Goal: Feedback & Contribution: Submit feedback/report problem

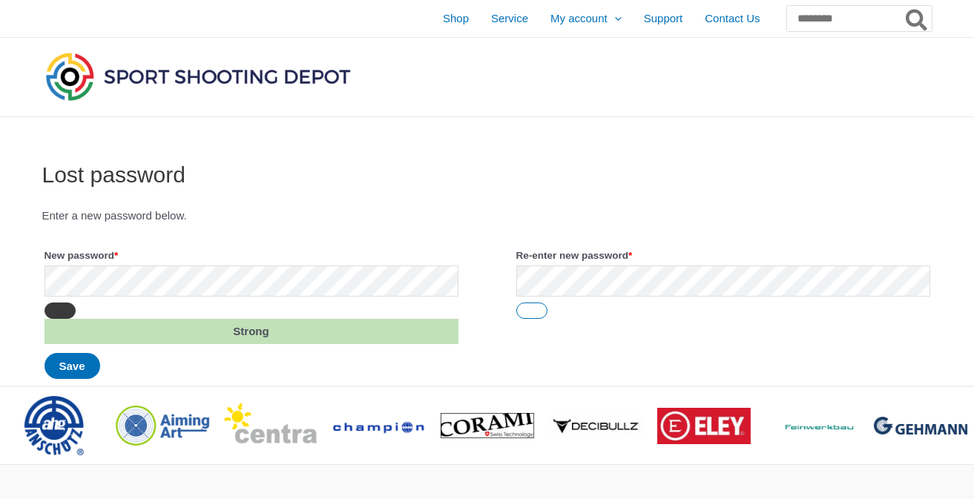
click at [67, 311] on button "Show password" at bounding box center [59, 311] width 31 height 16
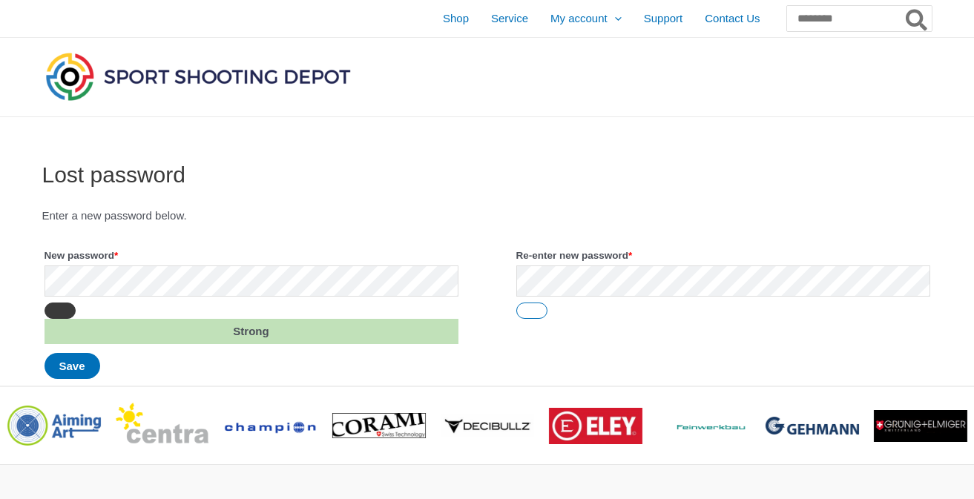
click at [63, 310] on button "Hide password" at bounding box center [59, 311] width 31 height 16
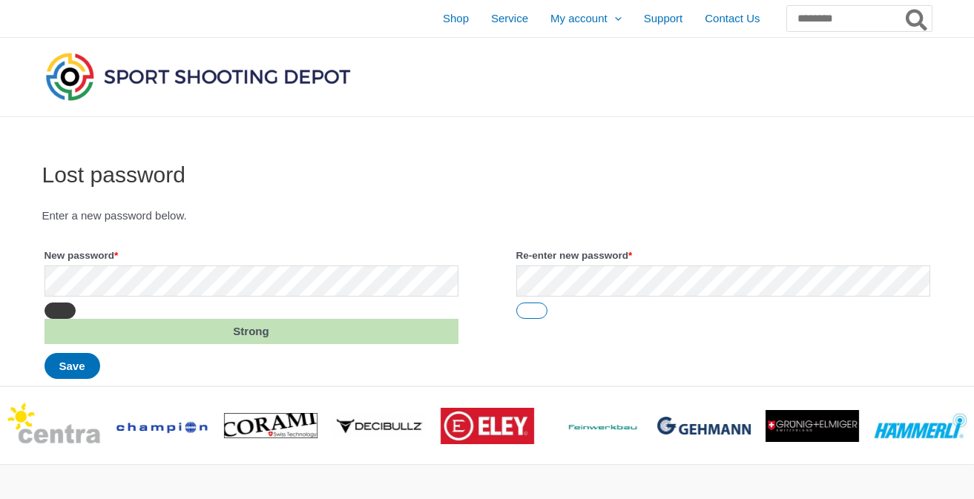
click at [71, 307] on button "Show password" at bounding box center [59, 311] width 31 height 16
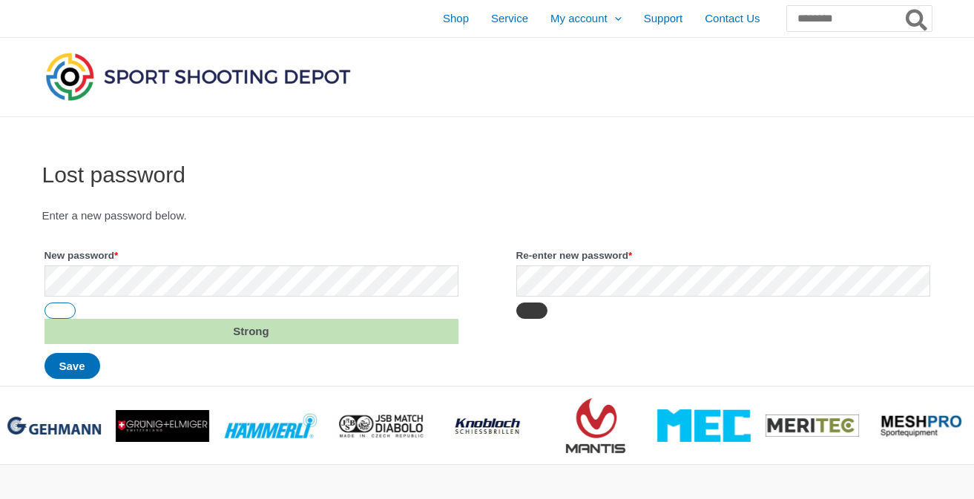
click at [521, 314] on button "Show password" at bounding box center [531, 311] width 31 height 16
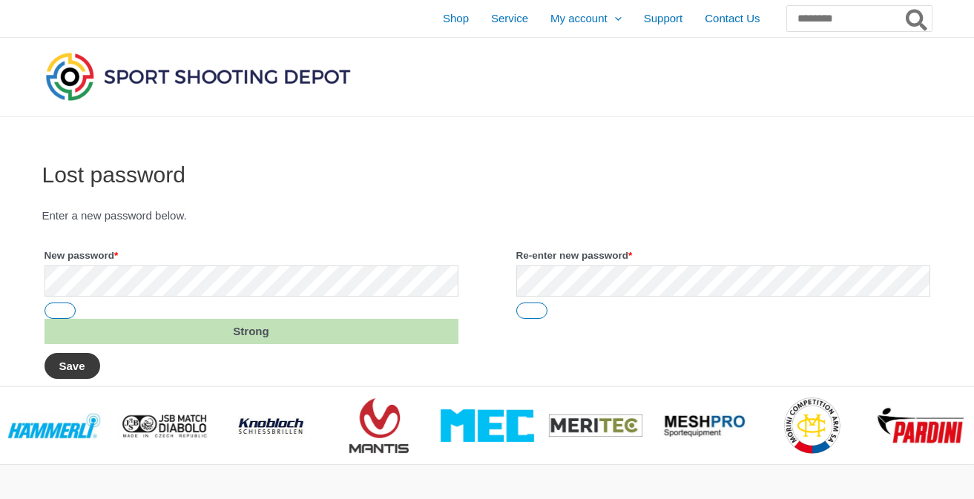
click at [66, 362] on button "Save" at bounding box center [72, 366] width 56 height 26
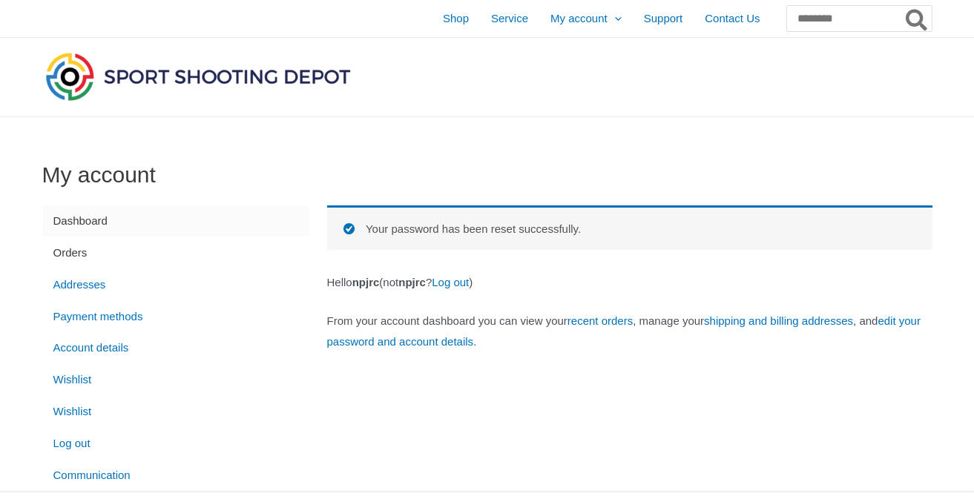
click at [73, 250] on link "Orders" at bounding box center [175, 253] width 267 height 32
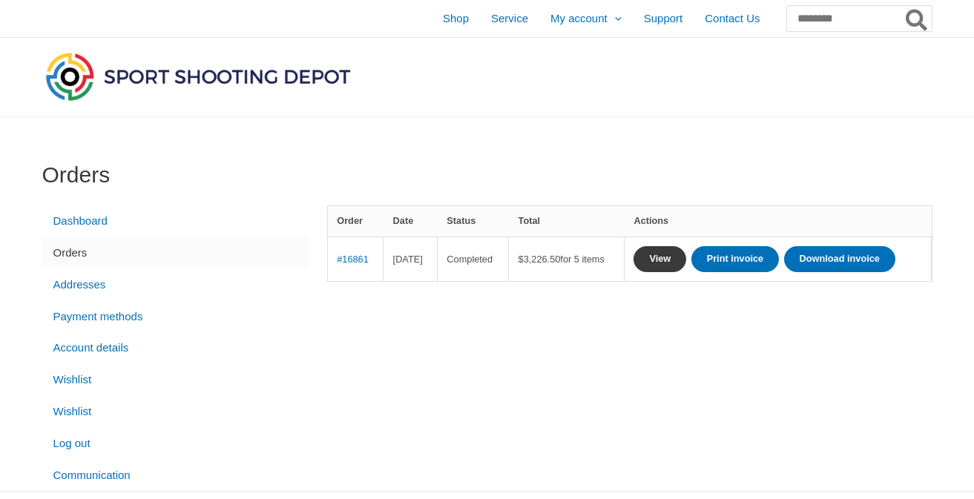
click at [678, 257] on link "View" at bounding box center [659, 259] width 53 height 26
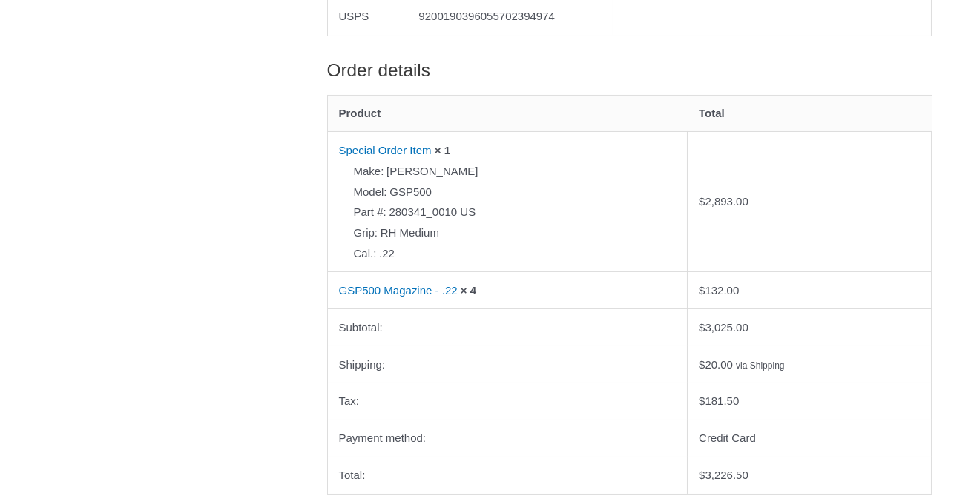
scroll to position [667, 0]
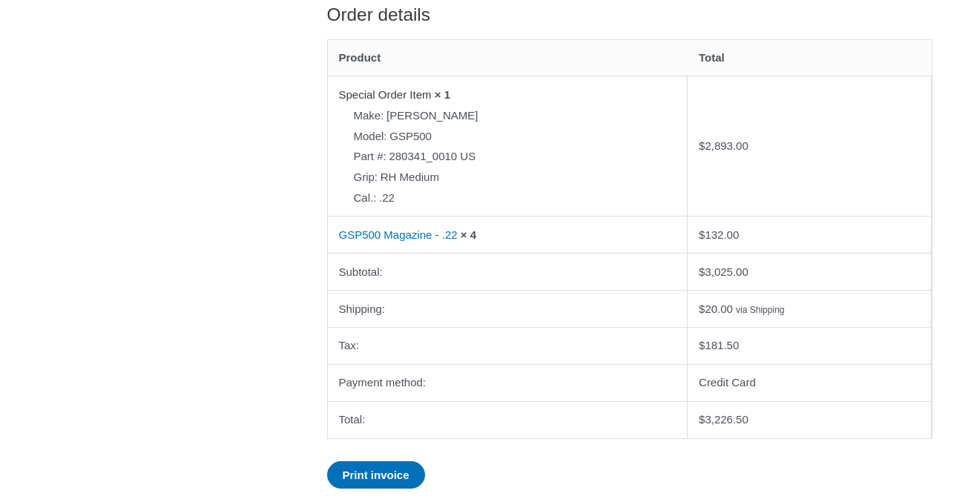
click at [395, 101] on link "Special Order Item" at bounding box center [385, 94] width 93 height 13
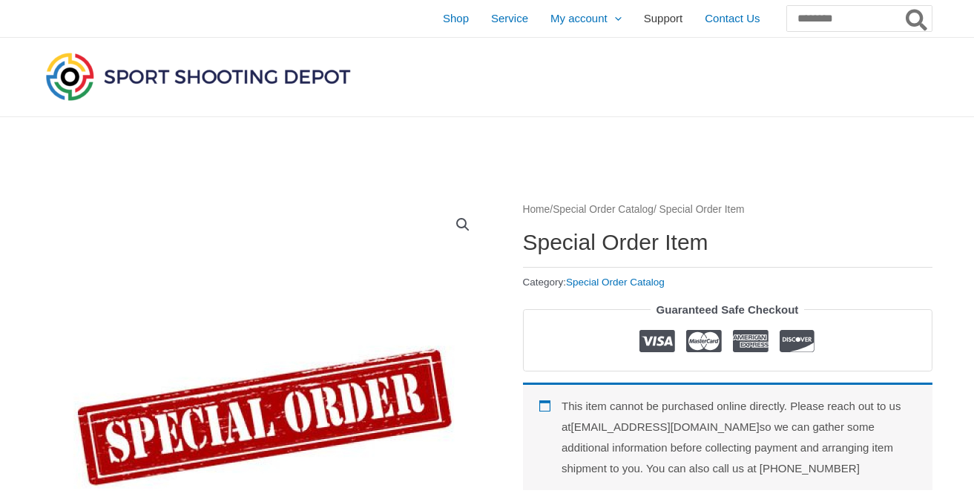
click at [644, 21] on span "Support" at bounding box center [663, 18] width 39 height 37
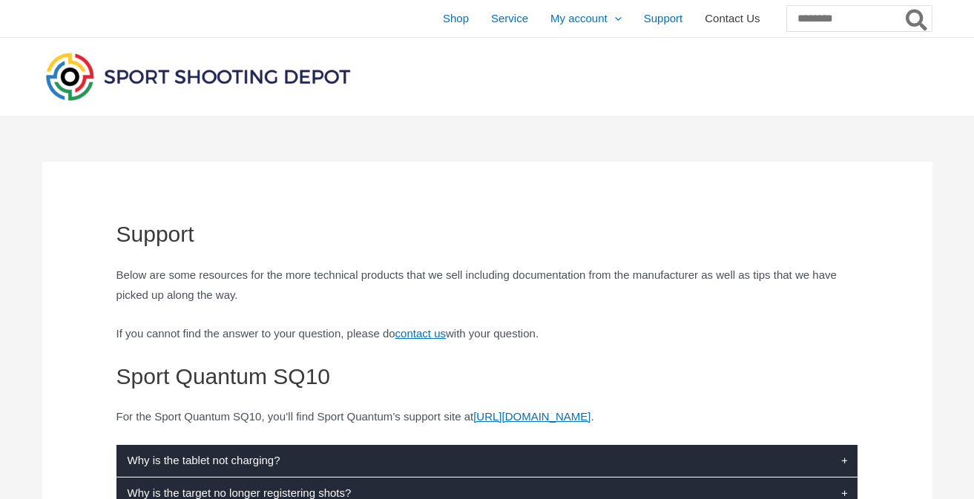
click at [704, 22] on span "Contact Us" at bounding box center [731, 18] width 55 height 37
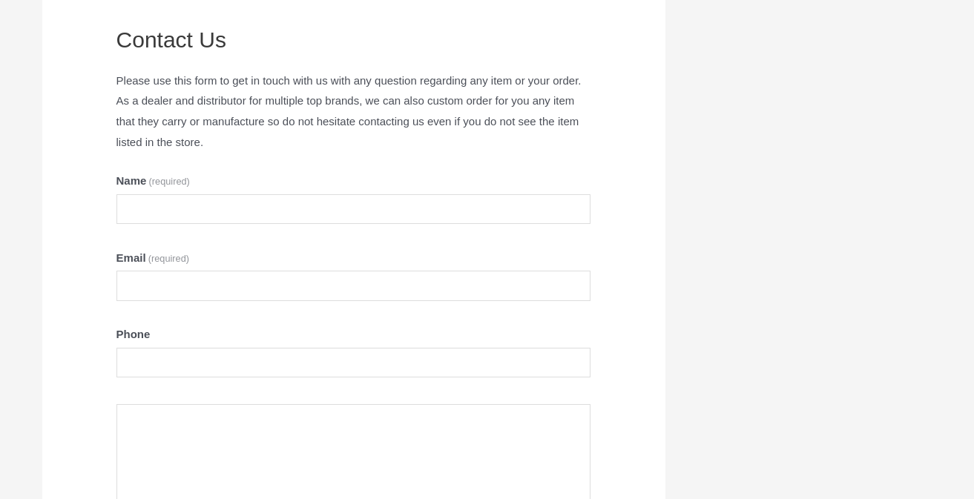
scroll to position [148, 0]
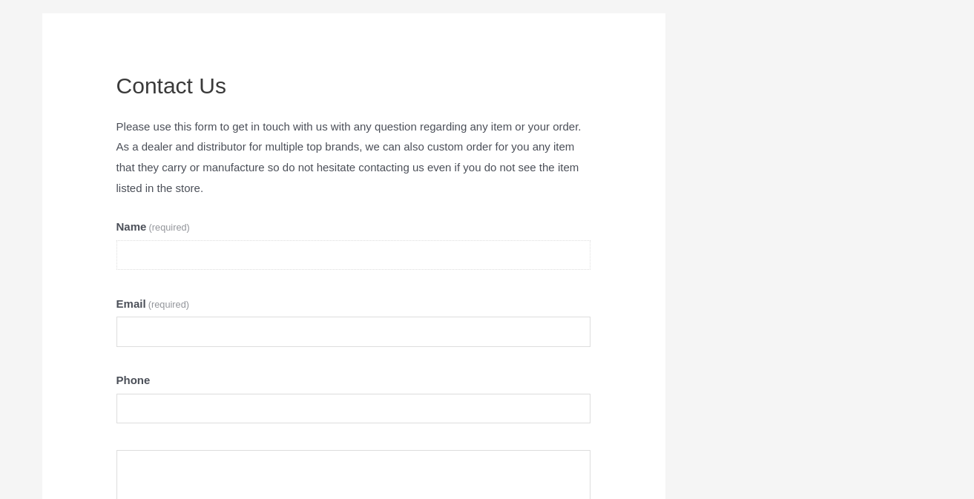
click at [196, 246] on input "Name (required)" at bounding box center [353, 255] width 475 height 30
type input "*****"
type input "**********"
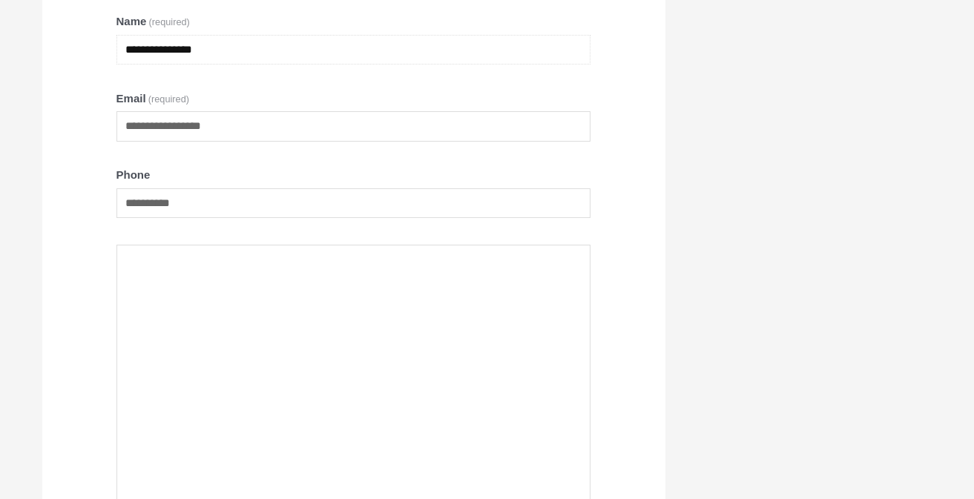
scroll to position [371, 0]
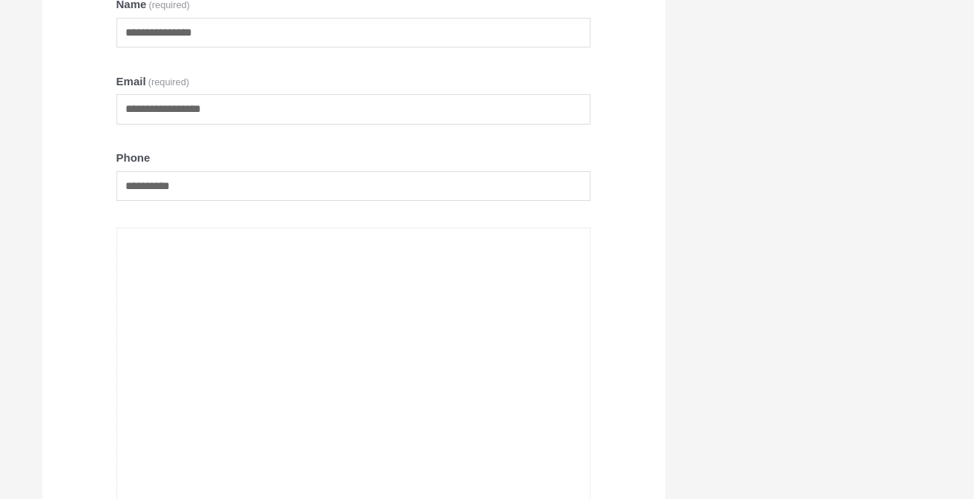
click at [254, 264] on textarea "Contact Us" at bounding box center [353, 443] width 475 height 431
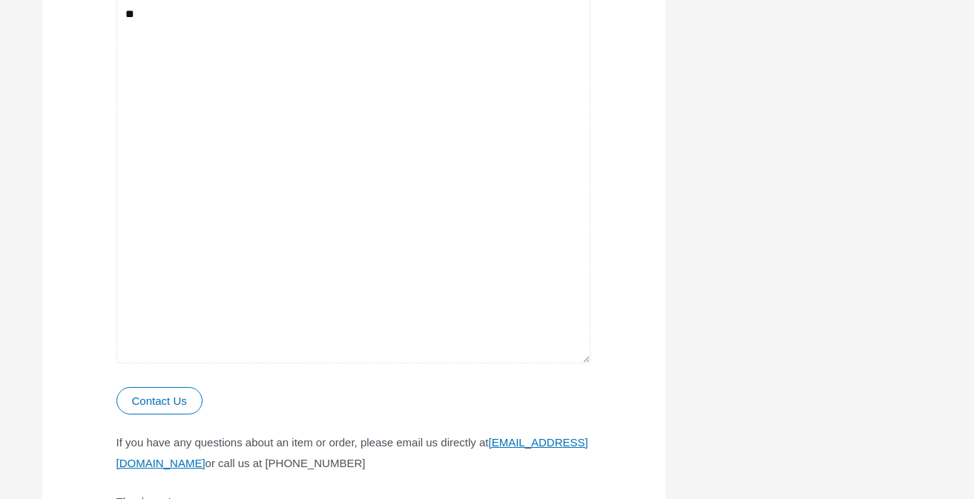
scroll to position [667, 0]
type textarea "**********"
click at [165, 401] on button "Contact Us Submitting form" at bounding box center [159, 398] width 86 height 27
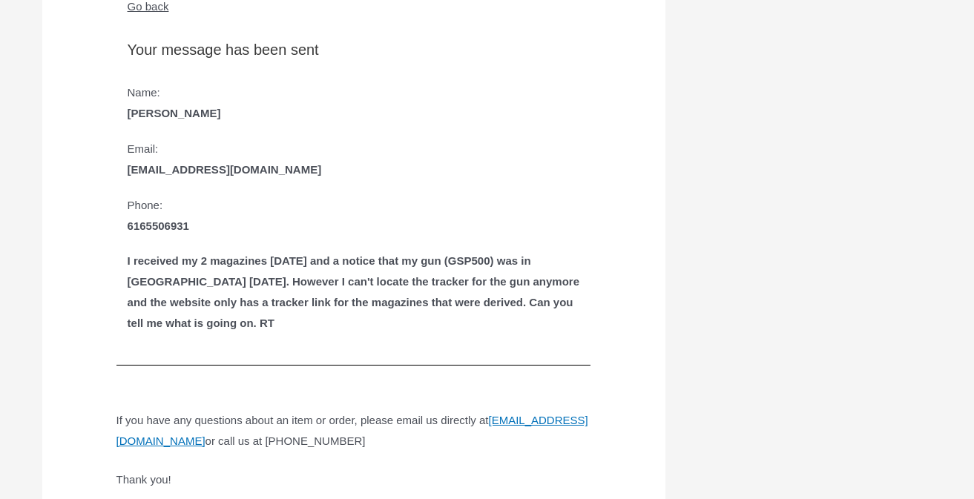
scroll to position [364, 0]
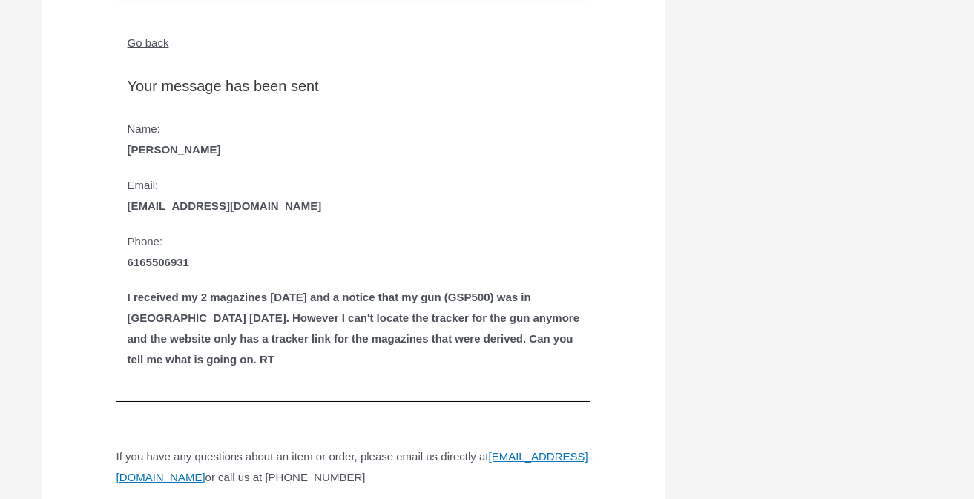
click at [149, 42] on link "Go back" at bounding box center [149, 42] width 42 height 13
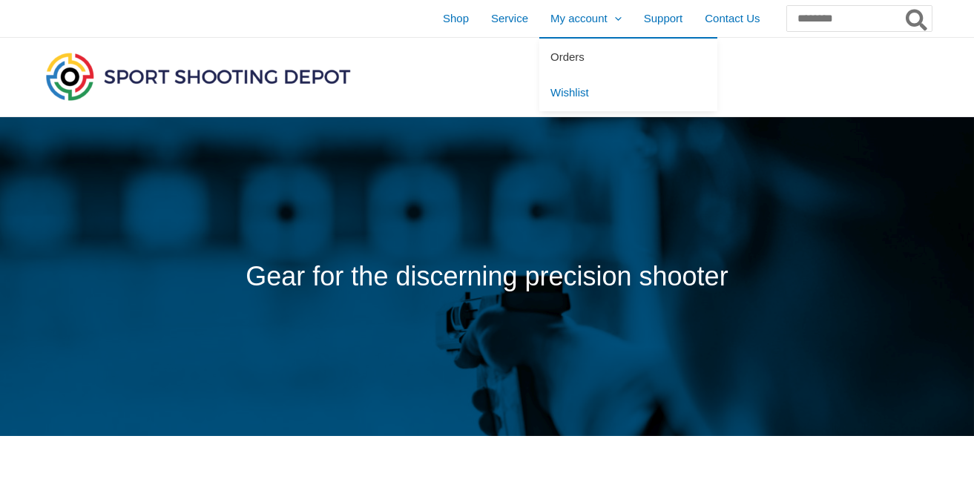
click at [539, 63] on link "Orders" at bounding box center [628, 57] width 178 height 36
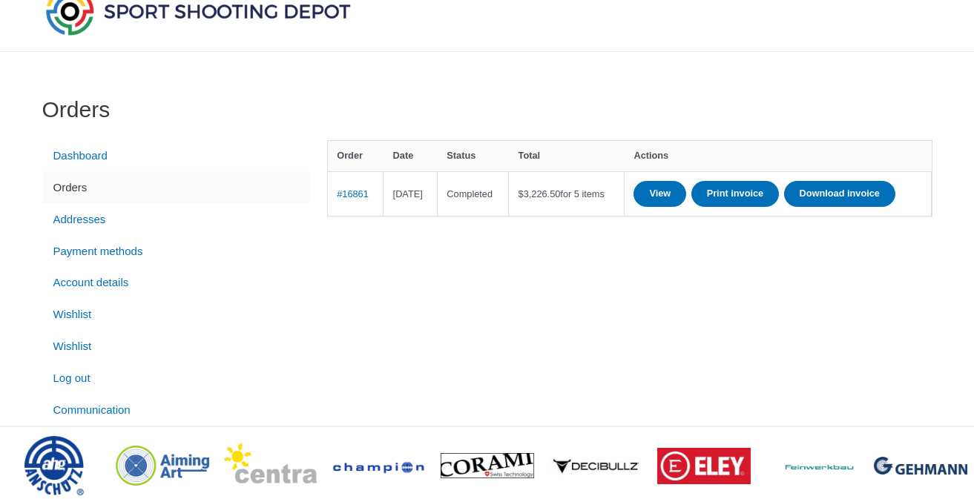
scroll to position [74, 0]
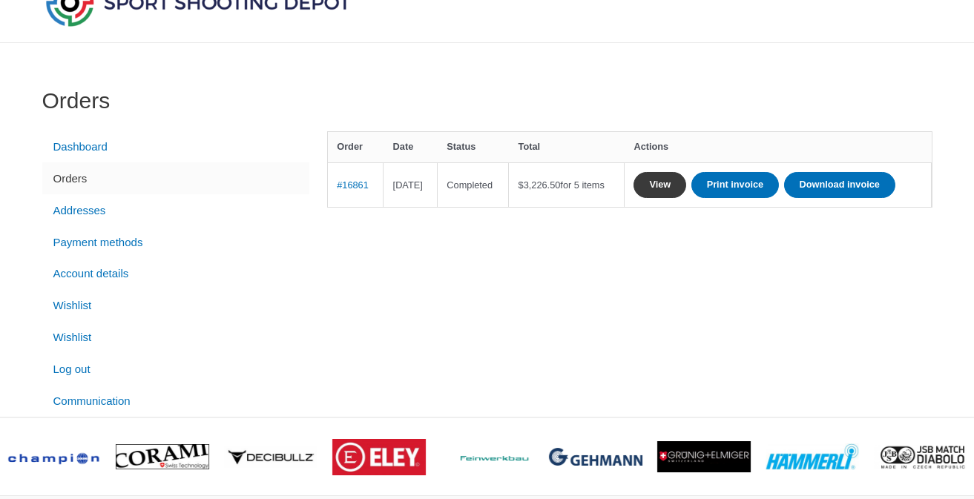
click at [686, 183] on link "View" at bounding box center [659, 185] width 53 height 26
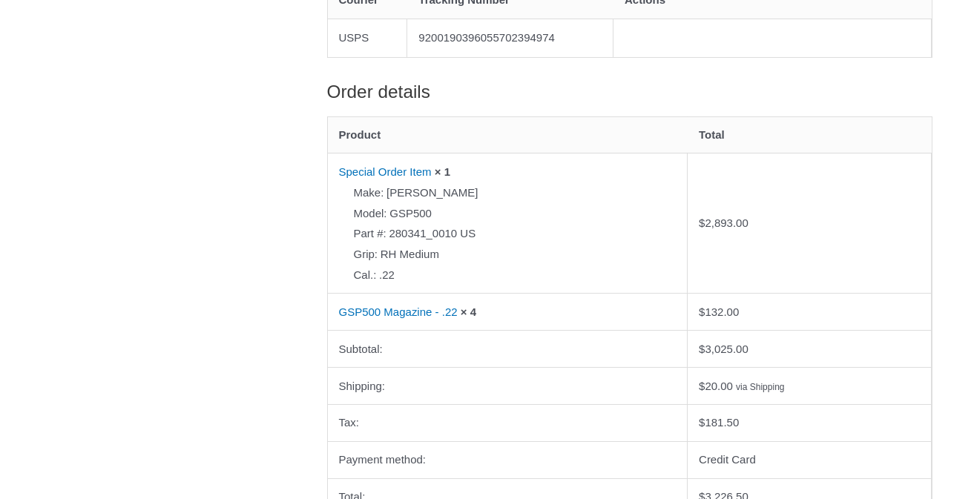
scroll to position [593, 0]
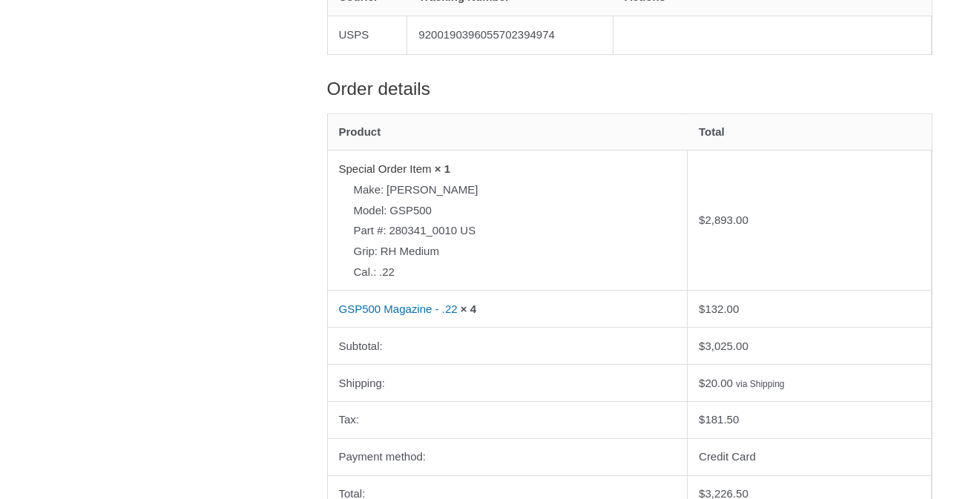
click at [408, 175] on link "Special Order Item" at bounding box center [385, 168] width 93 height 13
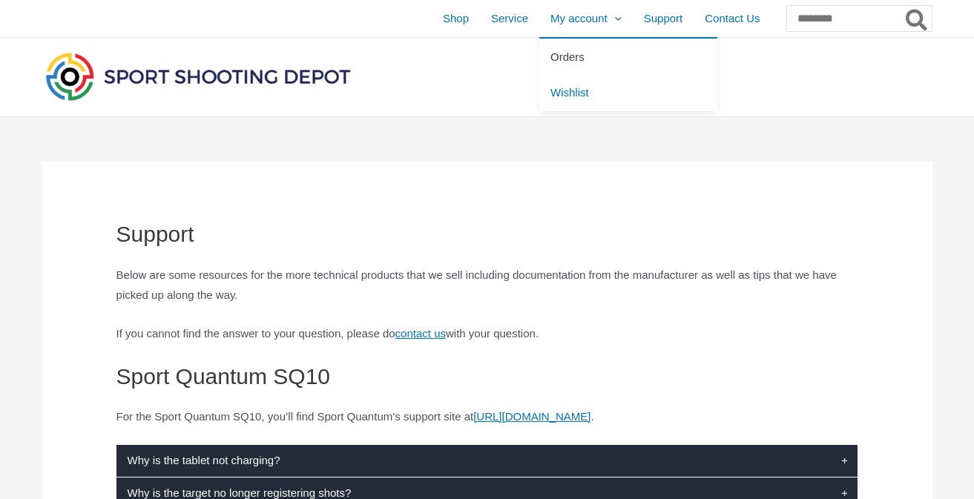
click at [550, 58] on span "Orders" at bounding box center [567, 56] width 34 height 13
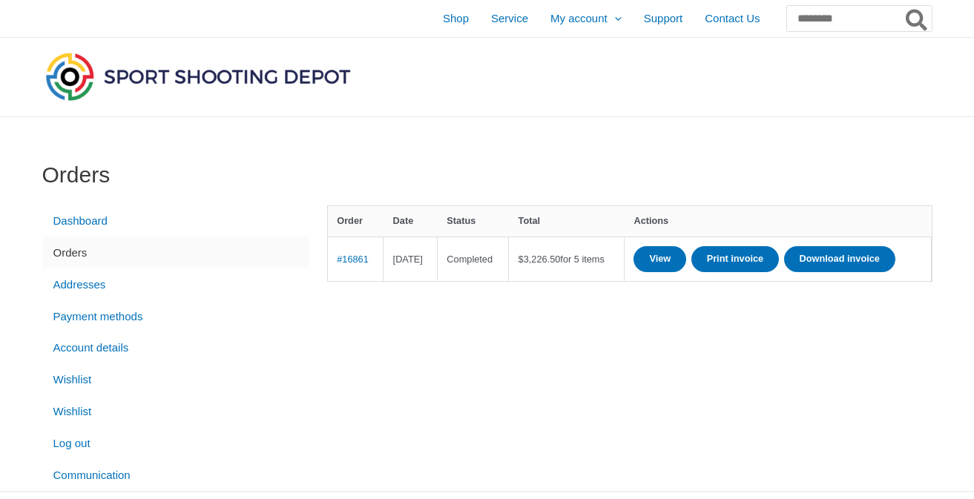
scroll to position [74, 0]
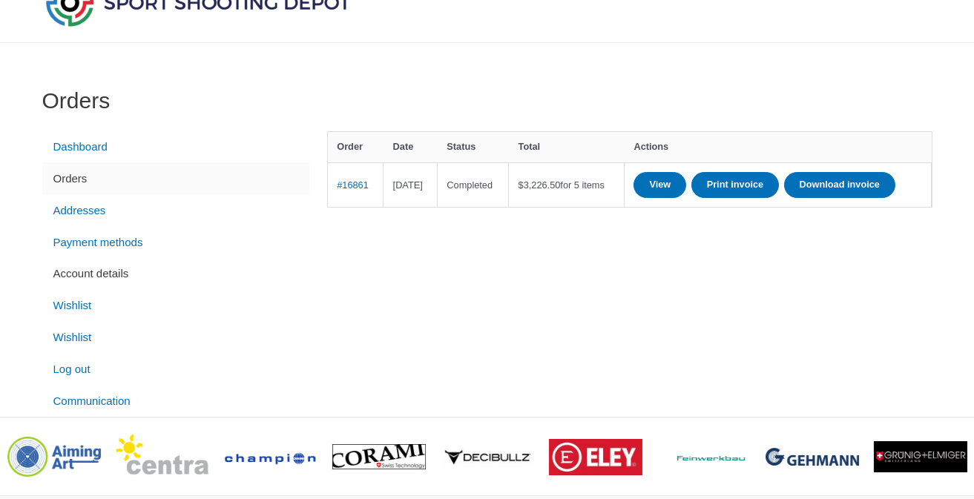
click at [82, 274] on link "Account details" at bounding box center [175, 274] width 267 height 32
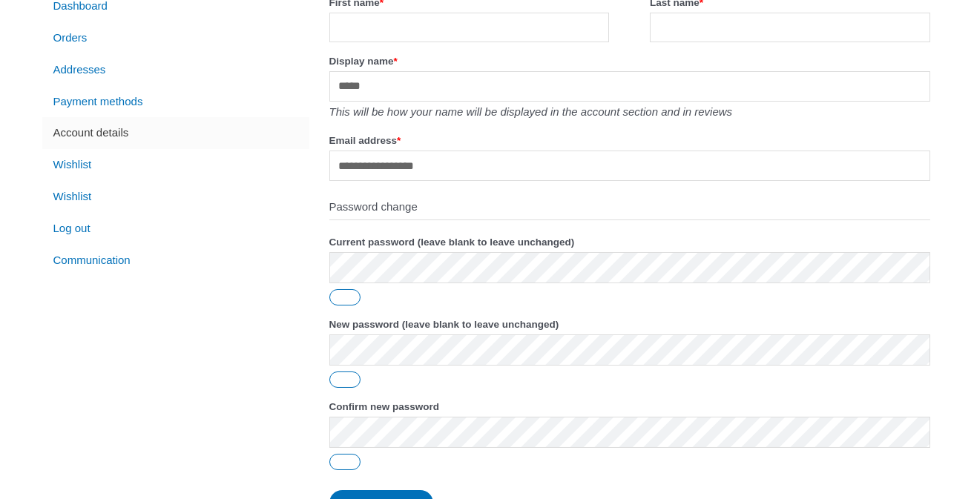
scroll to position [222, 0]
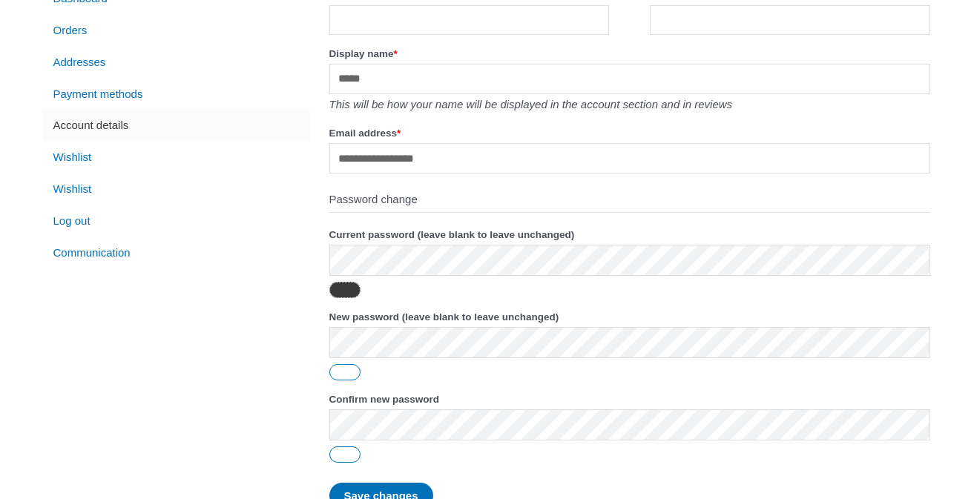
click at [340, 291] on button "Show password" at bounding box center [344, 290] width 31 height 16
click at [340, 291] on button "Hide password" at bounding box center [344, 290] width 31 height 16
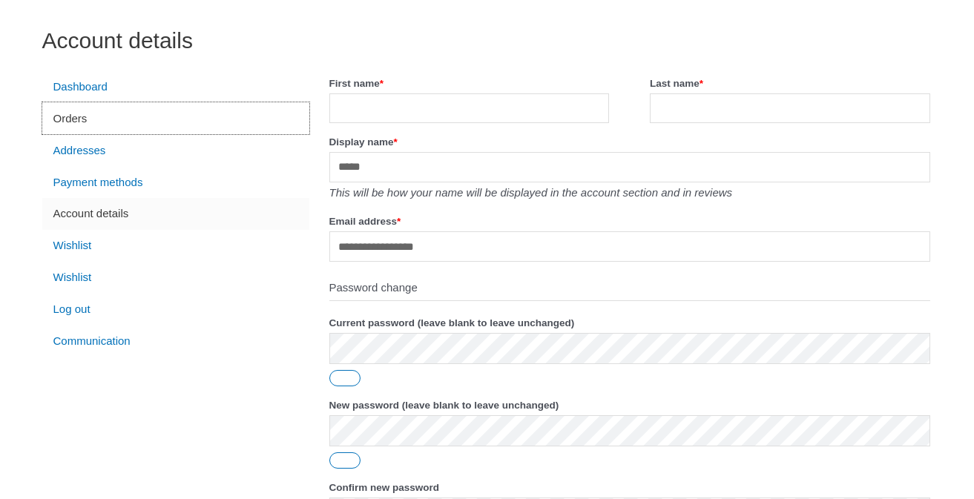
scroll to position [0, 0]
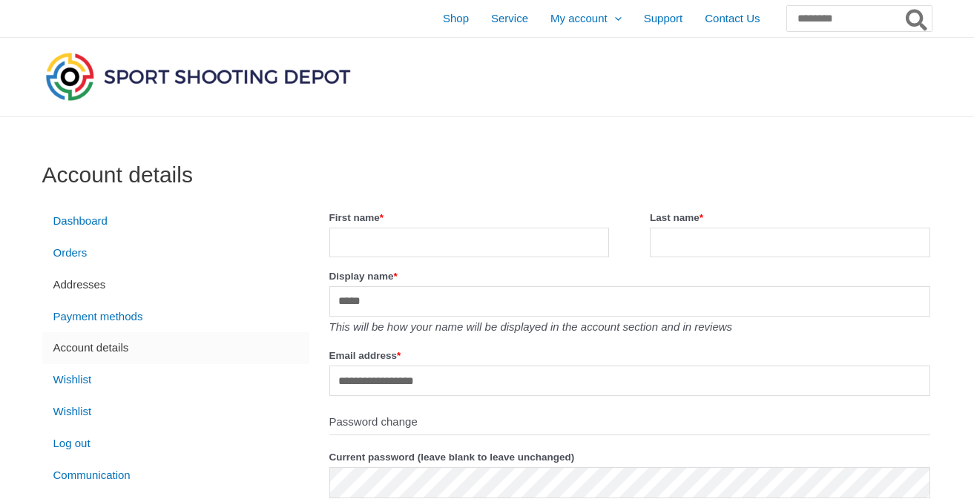
click at [83, 288] on link "Addresses" at bounding box center [175, 284] width 267 height 32
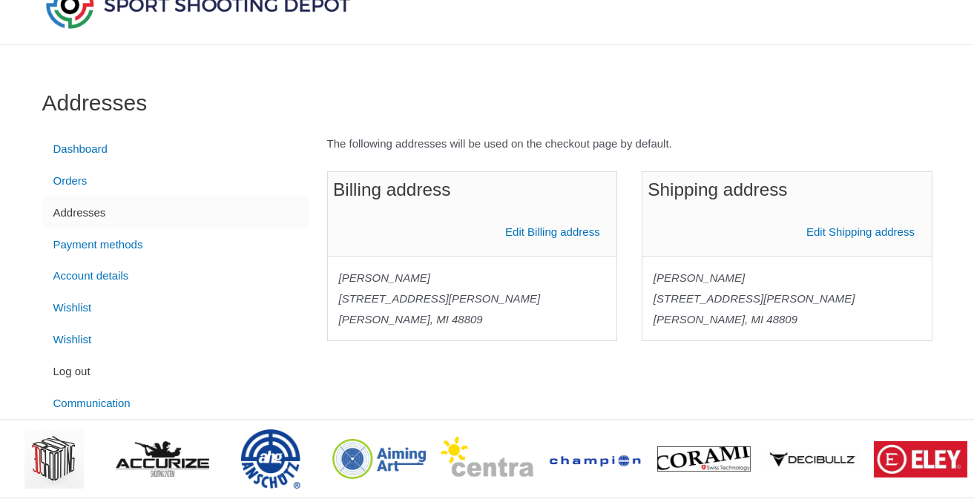
scroll to position [74, 0]
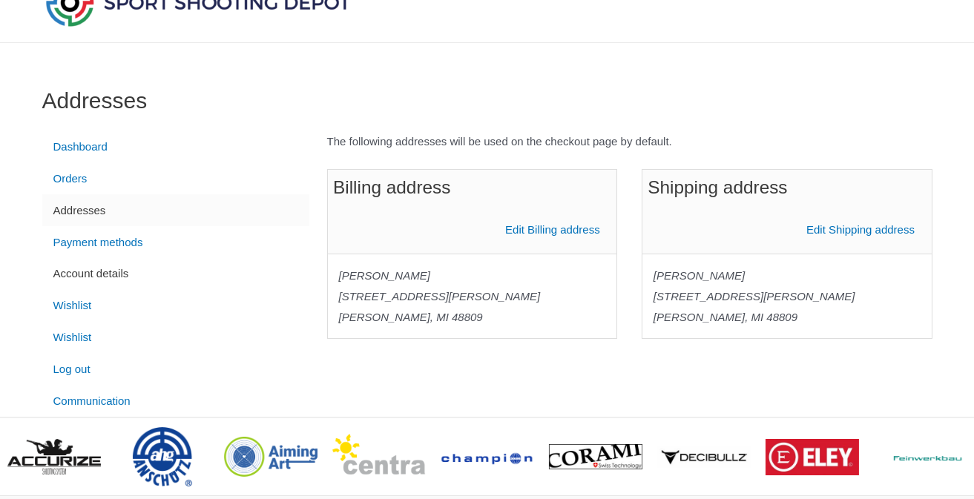
click at [88, 277] on link "Account details" at bounding box center [175, 274] width 267 height 32
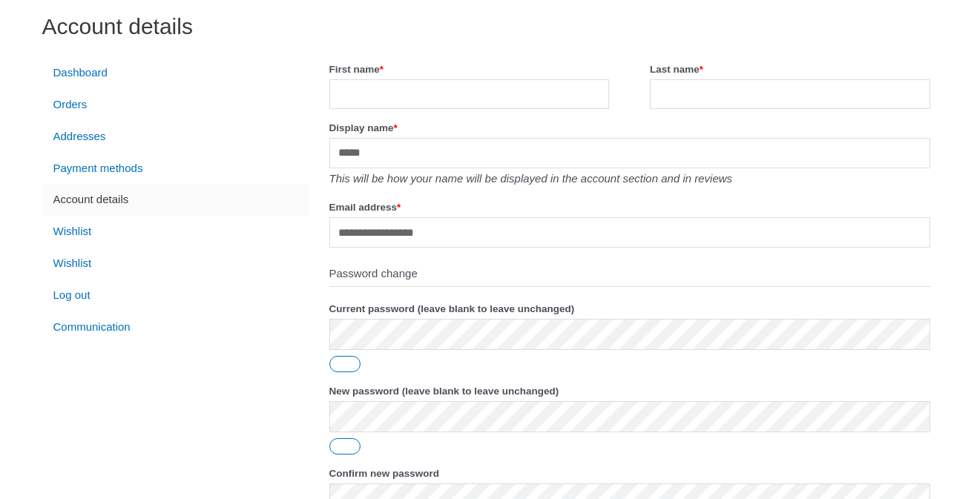
scroll to position [74, 0]
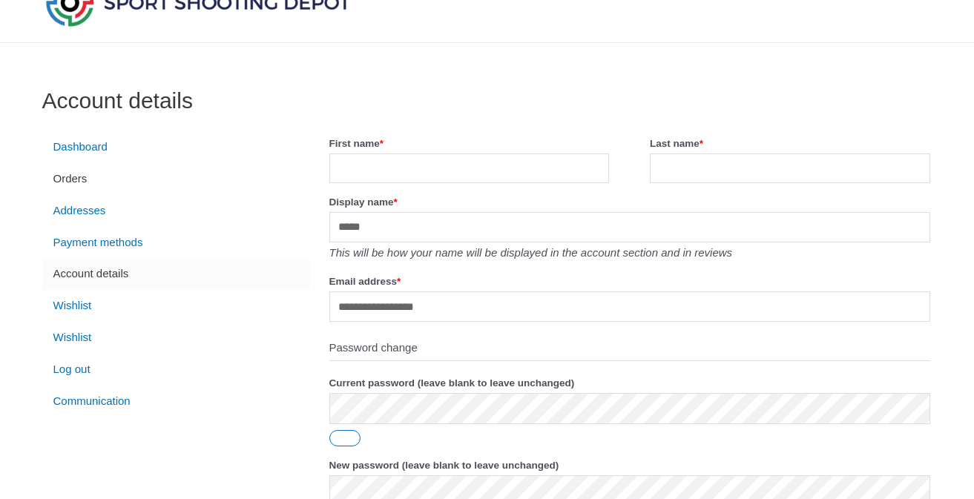
click at [70, 179] on link "Orders" at bounding box center [175, 178] width 267 height 32
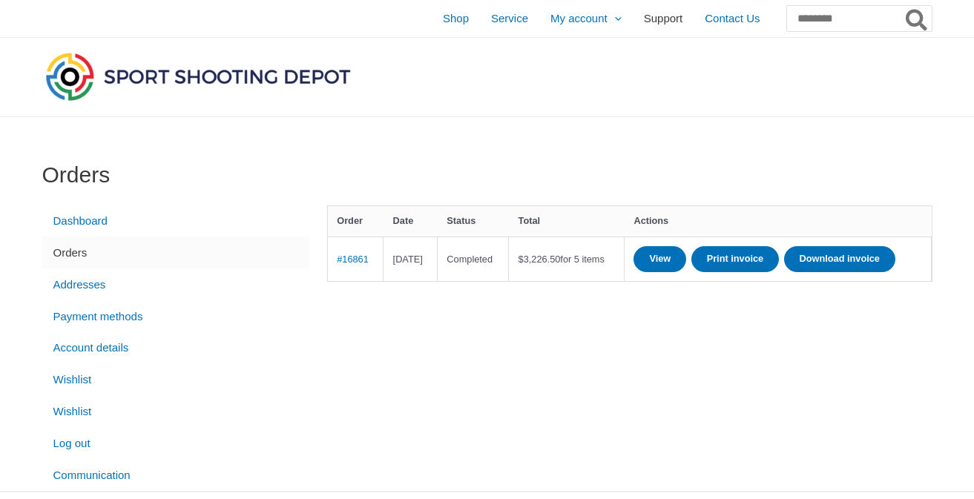
click at [644, 22] on span "Support" at bounding box center [663, 18] width 39 height 37
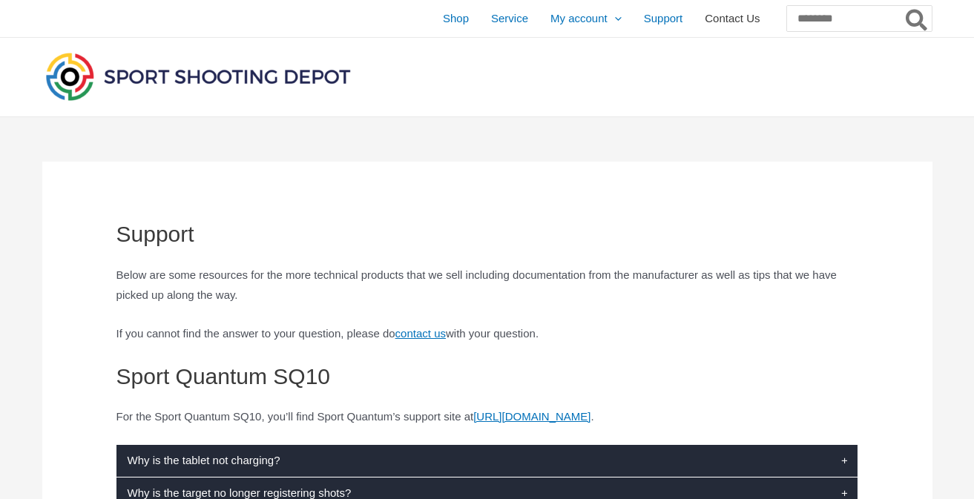
click at [704, 21] on span "Contact Us" at bounding box center [731, 18] width 55 height 37
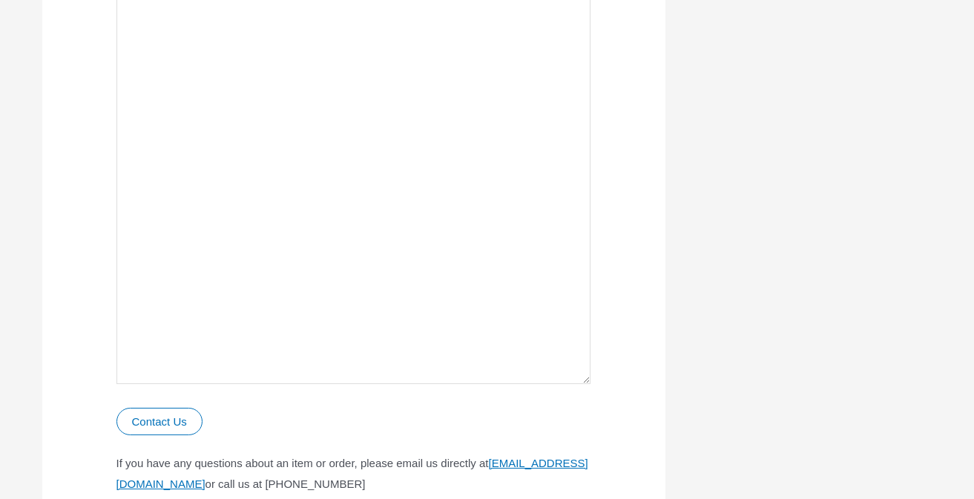
scroll to position [742, 0]
